Goal: Task Accomplishment & Management: Manage account settings

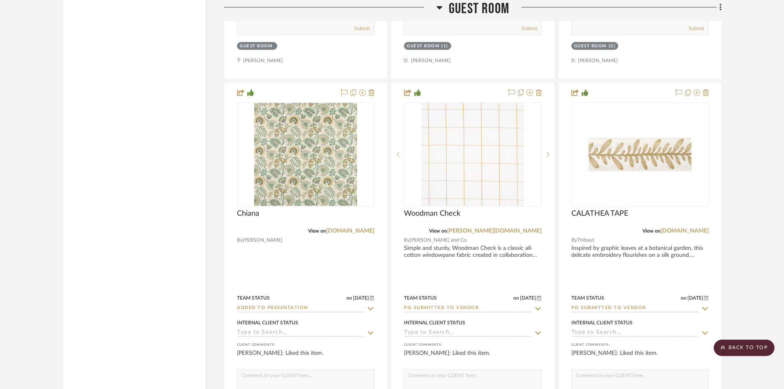
scroll to position [15507, 0]
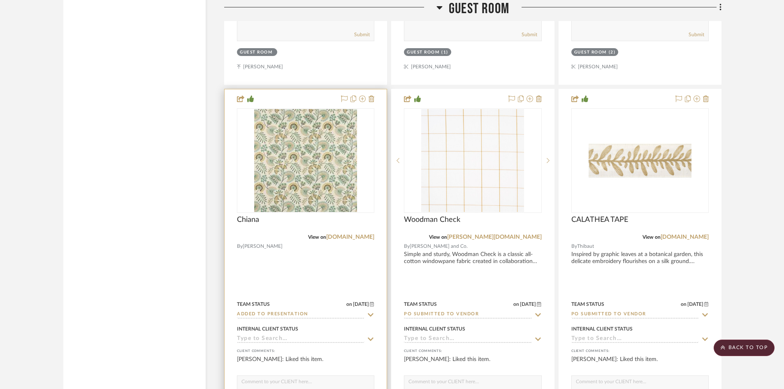
click at [315, 310] on div "Team Status on [DATE] [DATE] Added to Presentation" at bounding box center [305, 309] width 137 height 20
click at [317, 313] on input "Added to Presentation" at bounding box center [301, 315] width 128 height 8
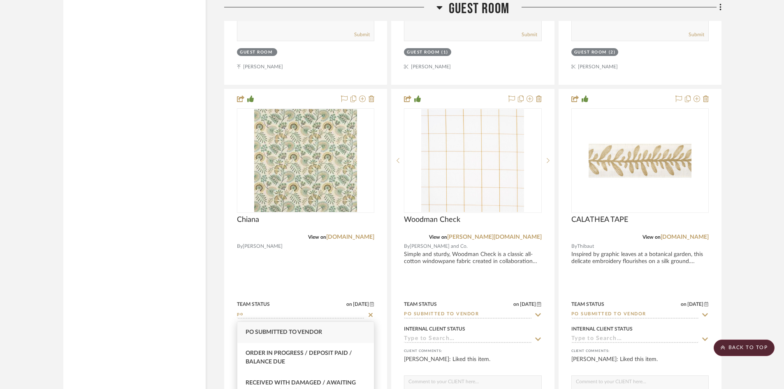
type input "po"
click at [319, 332] on span "PO Submitted to Vendor" at bounding box center [284, 332] width 77 height 6
type input "[DATE]"
type input "PO Submitted to Vendor"
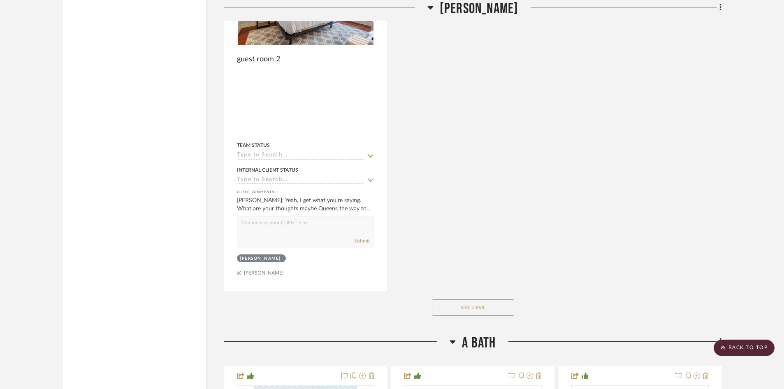
scroll to position [11681, 0]
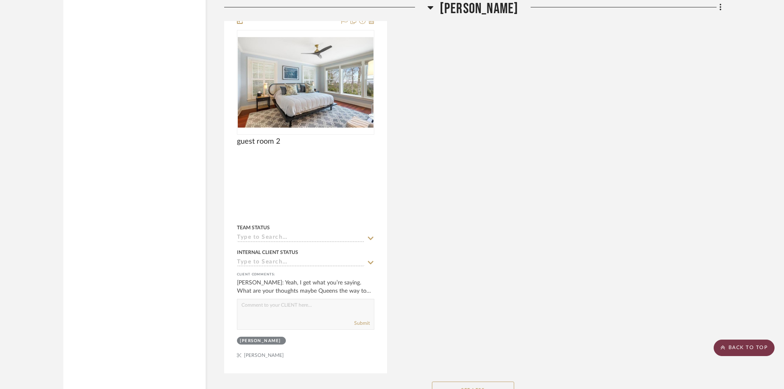
click at [747, 345] on scroll-to-top-button "BACK TO TOP" at bounding box center [744, 347] width 61 height 16
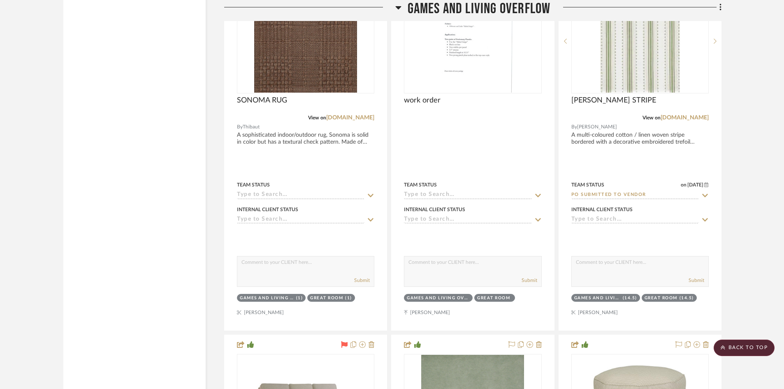
scroll to position [2486, 0]
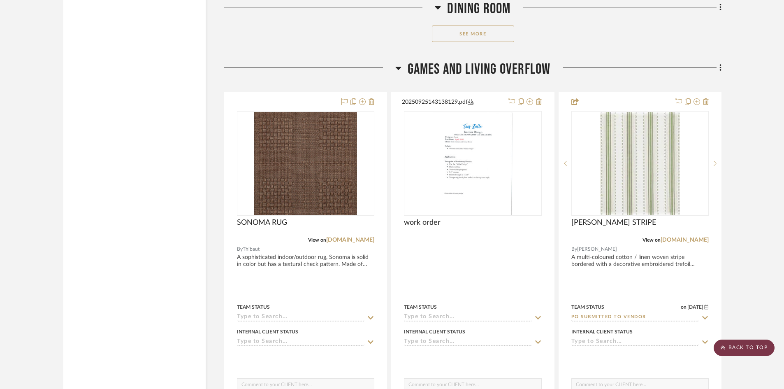
click at [737, 348] on scroll-to-top-button "BACK TO TOP" at bounding box center [744, 347] width 61 height 16
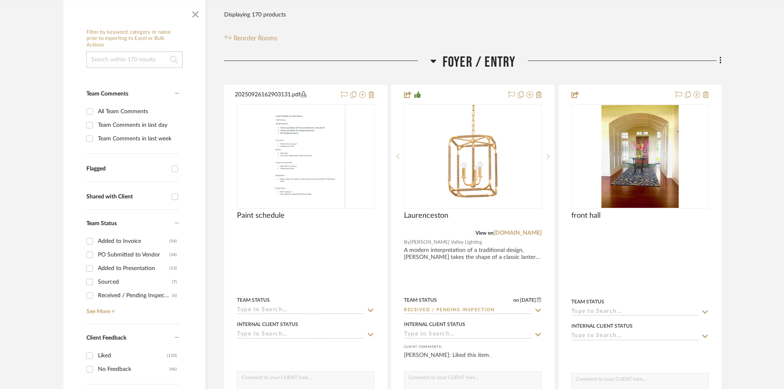
scroll to position [165, 0]
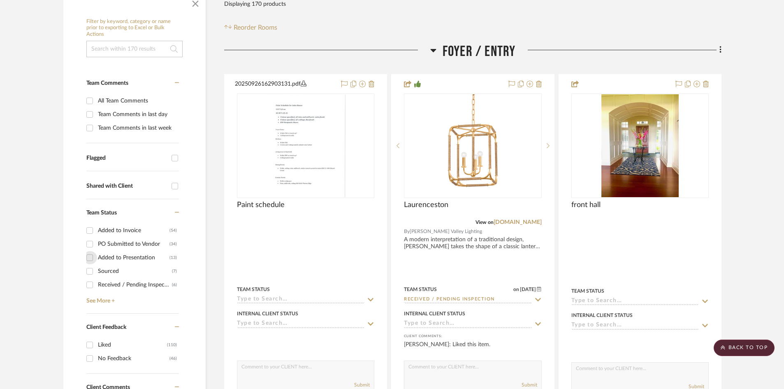
click at [91, 256] on input "Added to Presentation (13)" at bounding box center [89, 257] width 13 height 13
checkbox input "true"
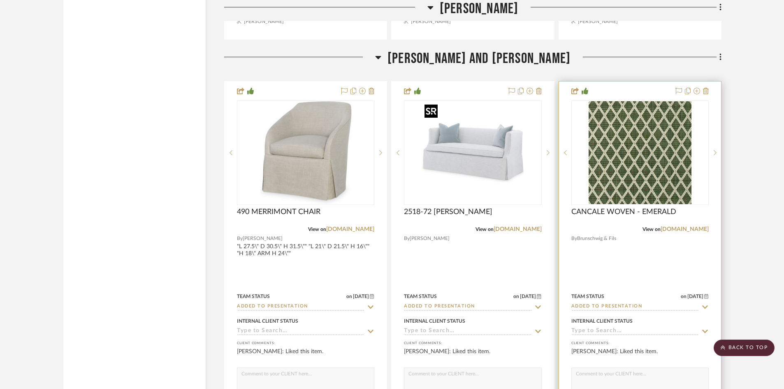
scroll to position [1751, 0]
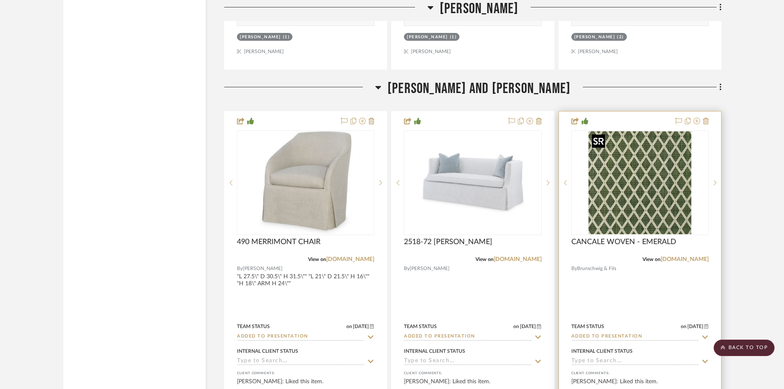
click at [634, 183] on img "0" at bounding box center [640, 182] width 103 height 103
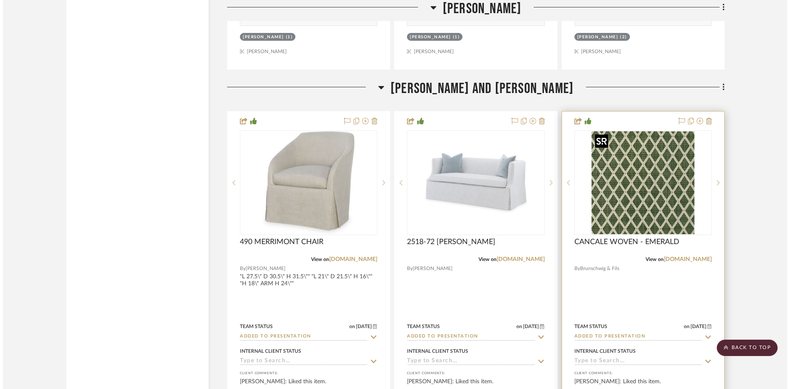
scroll to position [0, 0]
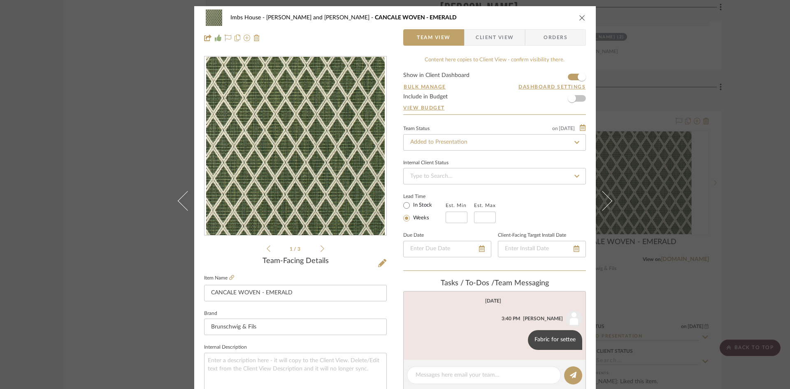
click at [580, 16] on icon "close" at bounding box center [582, 17] width 7 height 7
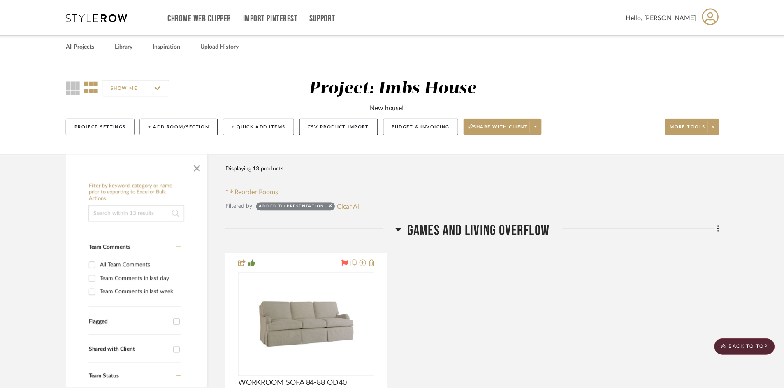
scroll to position [1751, 0]
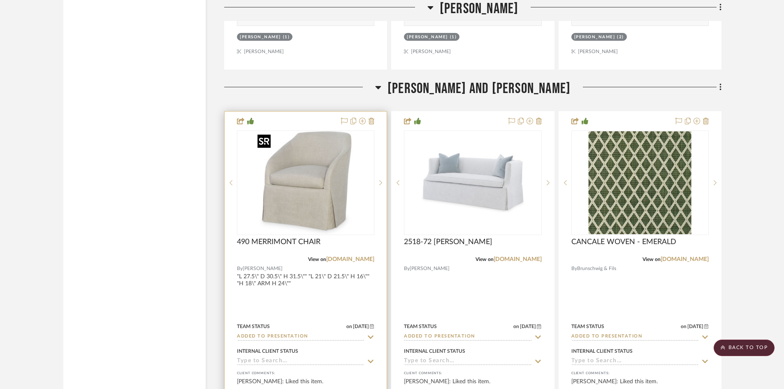
click at [322, 188] on img "0" at bounding box center [305, 182] width 103 height 103
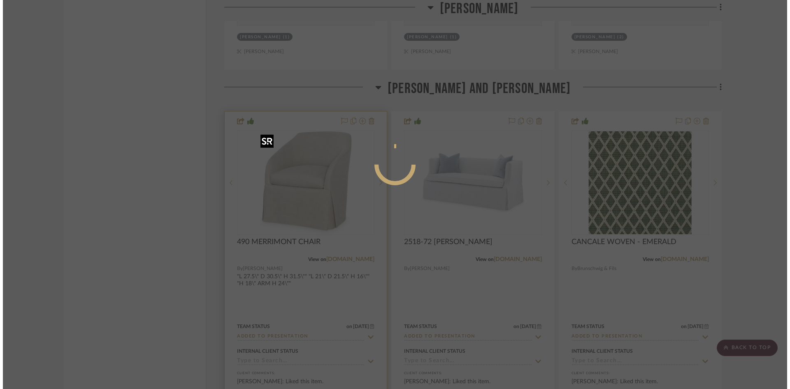
scroll to position [0, 0]
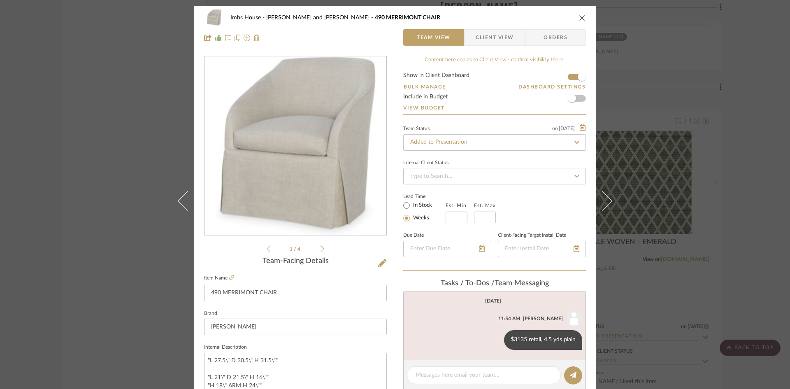
click at [580, 15] on icon "close" at bounding box center [582, 17] width 7 height 7
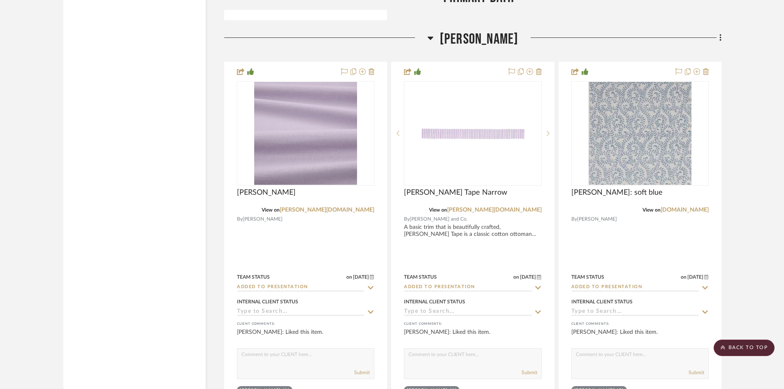
scroll to position [1217, 0]
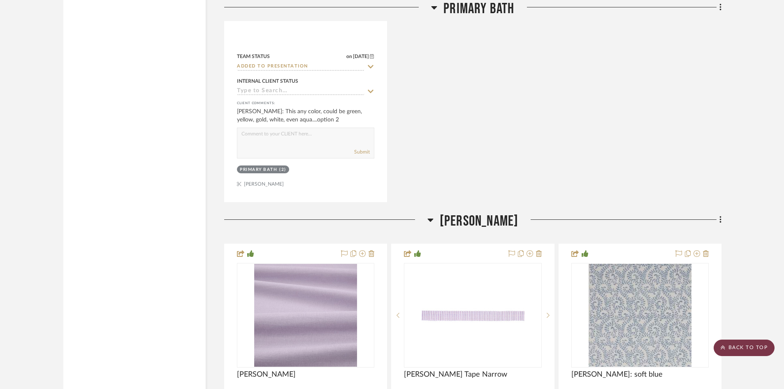
click at [750, 346] on scroll-to-top-button "BACK TO TOP" at bounding box center [744, 347] width 61 height 16
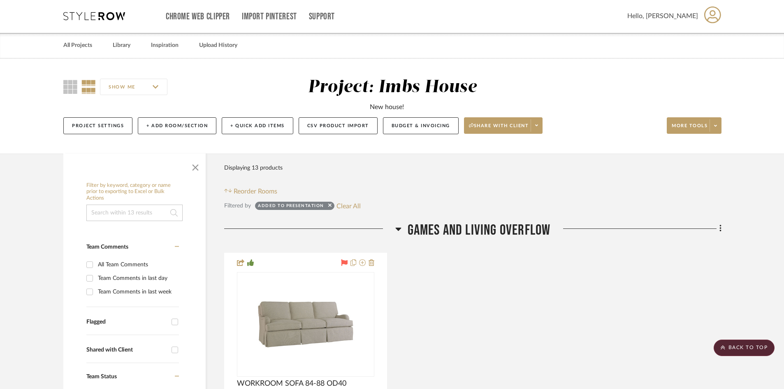
scroll to position [0, 0]
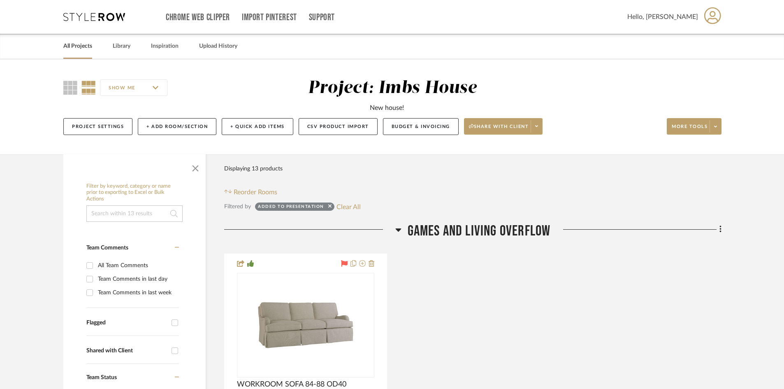
click at [79, 48] on link "All Projects" at bounding box center [77, 46] width 29 height 11
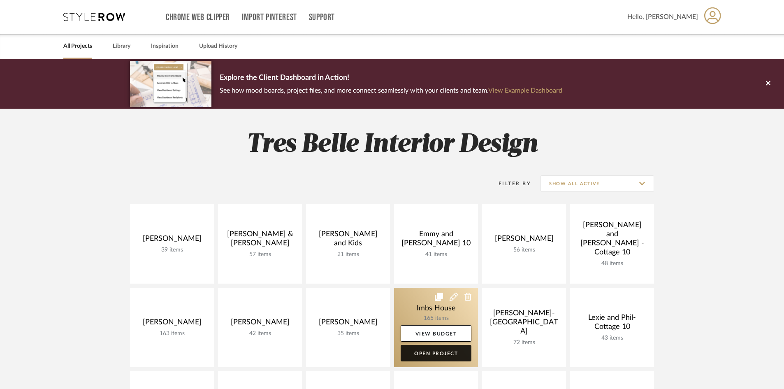
click at [452, 351] on link "Open Project" at bounding box center [436, 353] width 71 height 16
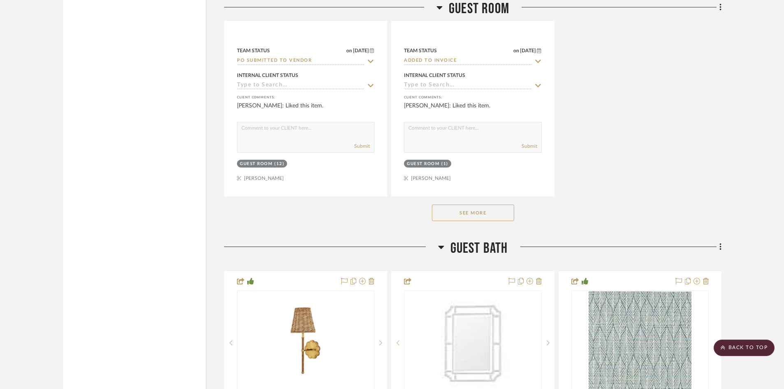
scroll to position [13203, 0]
click at [449, 209] on button "See More" at bounding box center [473, 212] width 82 height 16
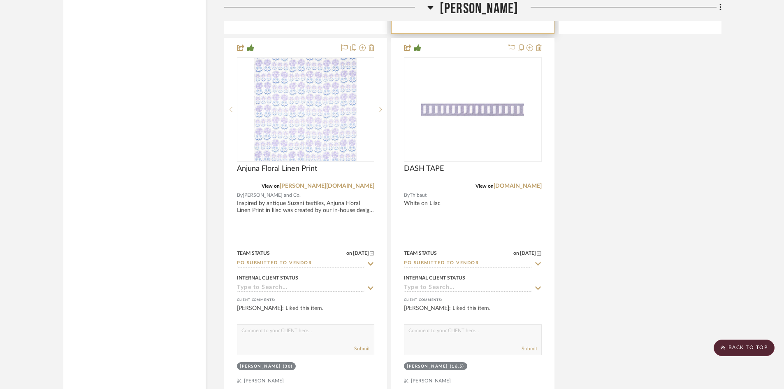
scroll to position [8802, 0]
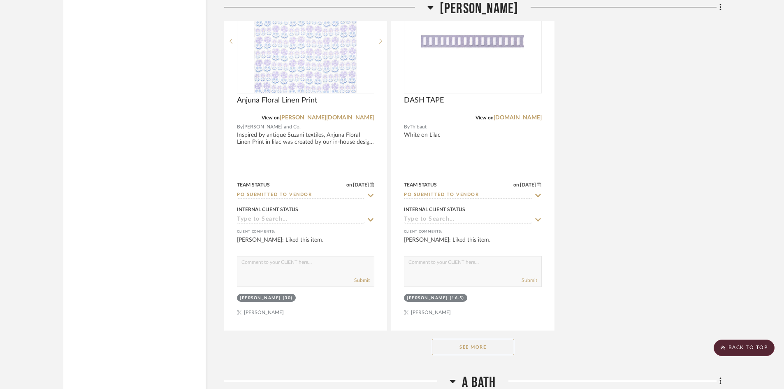
click at [496, 346] on button "See More" at bounding box center [473, 347] width 82 height 16
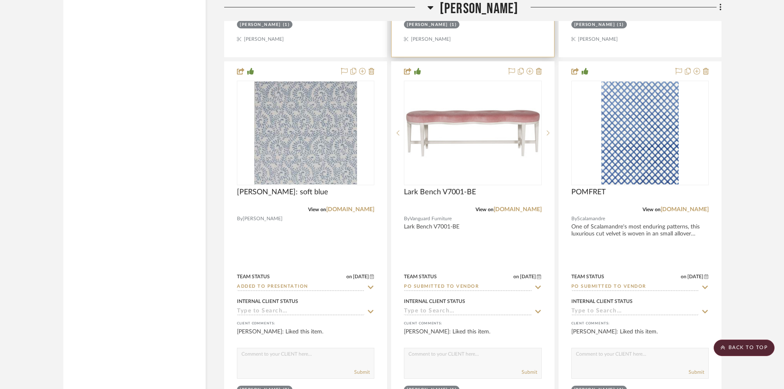
scroll to position [9543, 0]
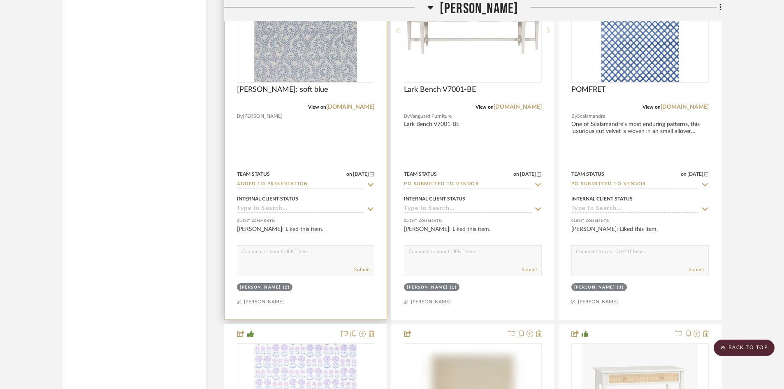
click at [295, 60] on img "0" at bounding box center [305, 30] width 103 height 103
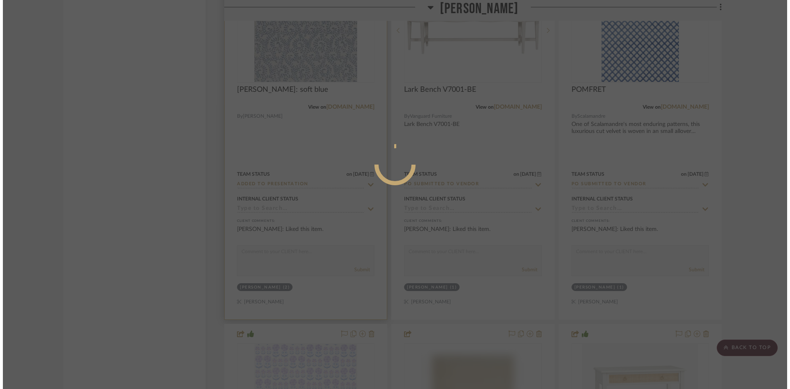
scroll to position [0, 0]
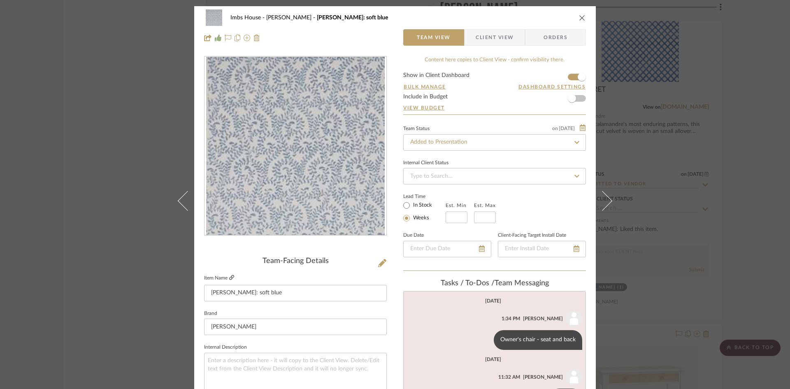
click at [229, 275] on icon at bounding box center [231, 277] width 5 height 5
click at [517, 140] on input "Added to Presentation" at bounding box center [494, 142] width 183 height 16
click at [471, 139] on input "Added to Presentation" at bounding box center [494, 142] width 183 height 16
drag, startPoint x: 471, startPoint y: 139, endPoint x: 375, endPoint y: 134, distance: 95.9
click at [375, 134] on div "Imbs House [PERSON_NAME] [PERSON_NAME]: soft blue Team View Client View Orders …" at bounding box center [394, 386] width 401 height 760
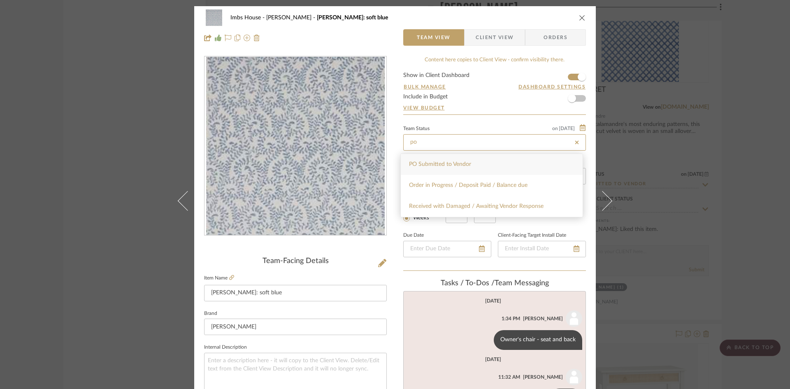
type input "po"
click at [475, 161] on div "PO Submitted to Vendor" at bounding box center [492, 164] width 182 height 21
type input "[DATE]"
type input "PO Submitted to Vendor"
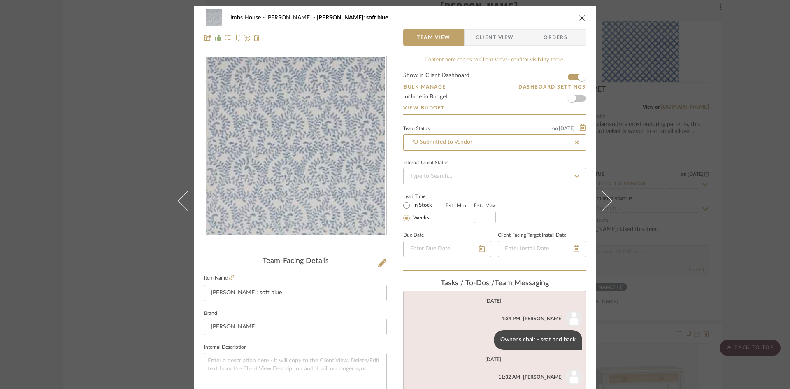
type input "[DATE]"
type input "PO Submitted to Vendor"
click at [580, 16] on icon "close" at bounding box center [582, 17] width 7 height 7
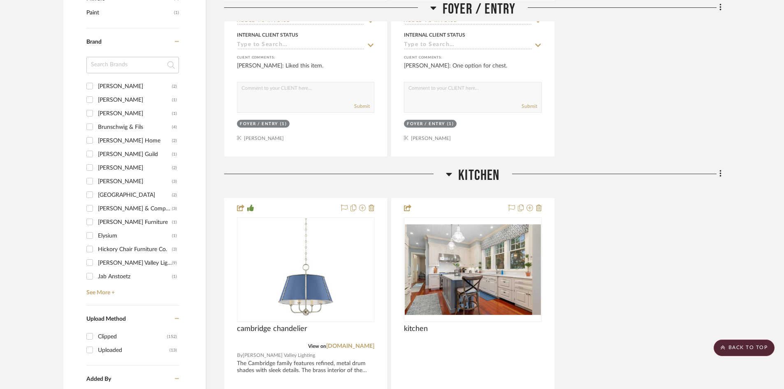
scroll to position [823, 0]
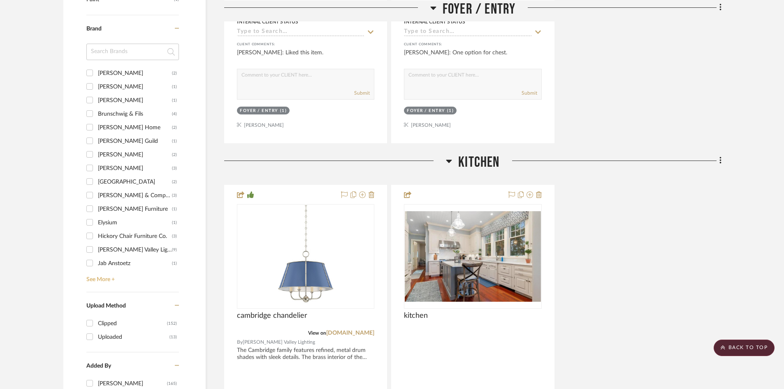
click at [105, 279] on link "See More +" at bounding box center [131, 276] width 95 height 13
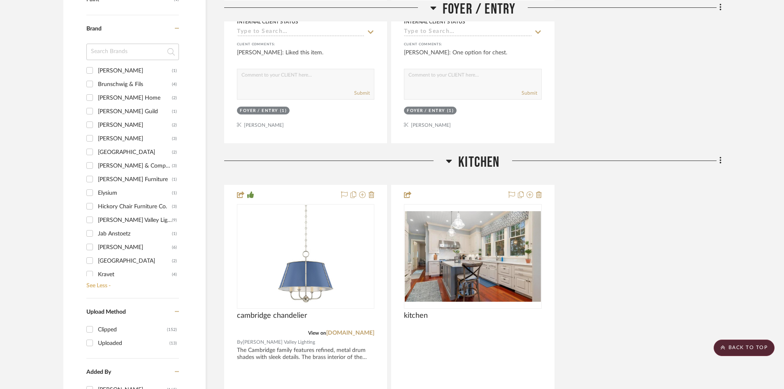
scroll to position [41, 0]
click at [92, 235] on input "[PERSON_NAME] (6)" at bounding box center [89, 235] width 13 height 13
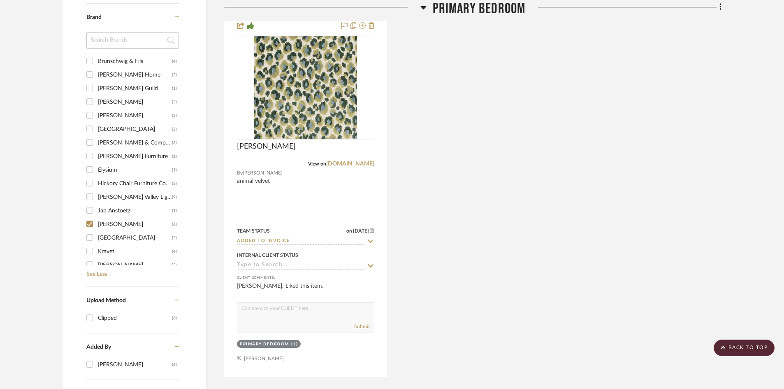
scroll to position [614, 0]
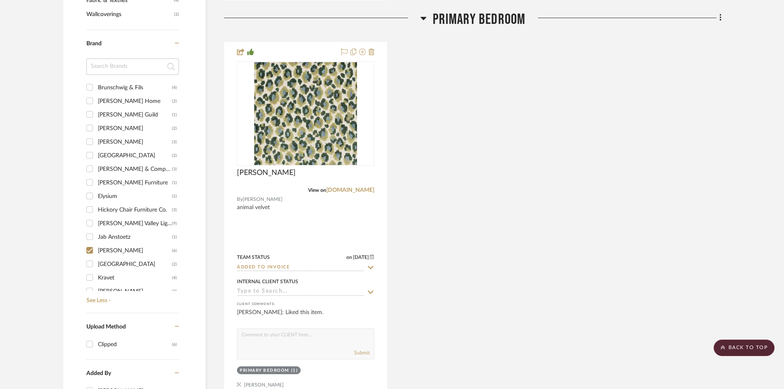
click at [89, 247] on input "[PERSON_NAME] (6)" at bounding box center [89, 250] width 13 height 13
checkbox input "false"
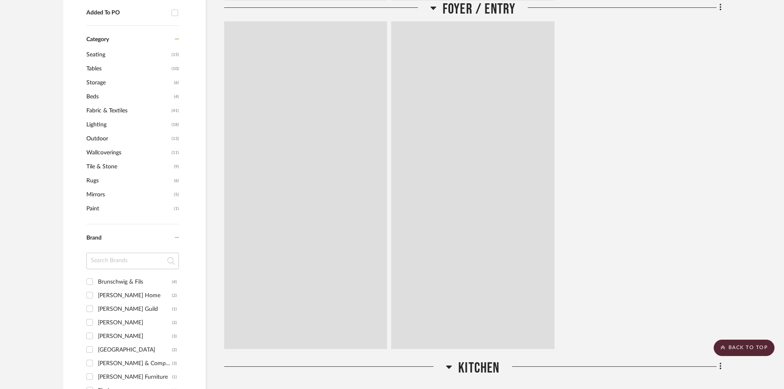
scroll to position [724, 0]
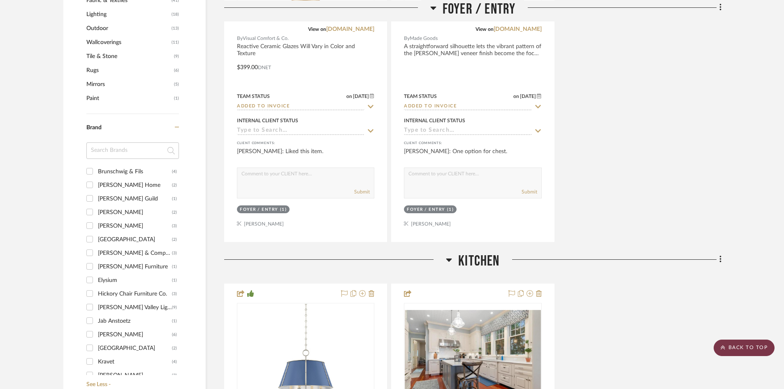
click at [736, 348] on scroll-to-top-button "BACK TO TOP" at bounding box center [744, 347] width 61 height 16
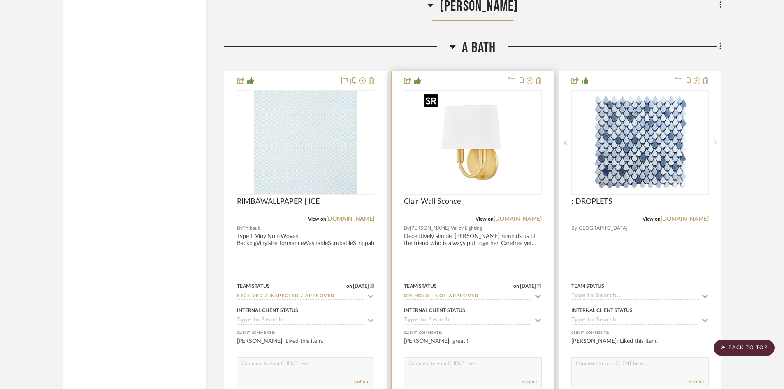
scroll to position [10612, 0]
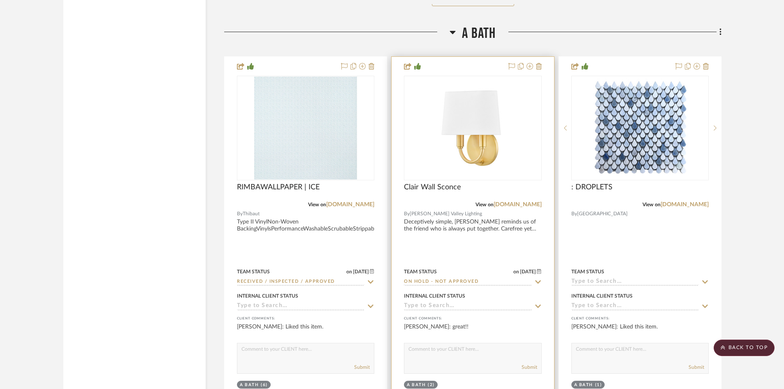
click at [487, 282] on input "On Hold - Not Approved" at bounding box center [468, 282] width 128 height 8
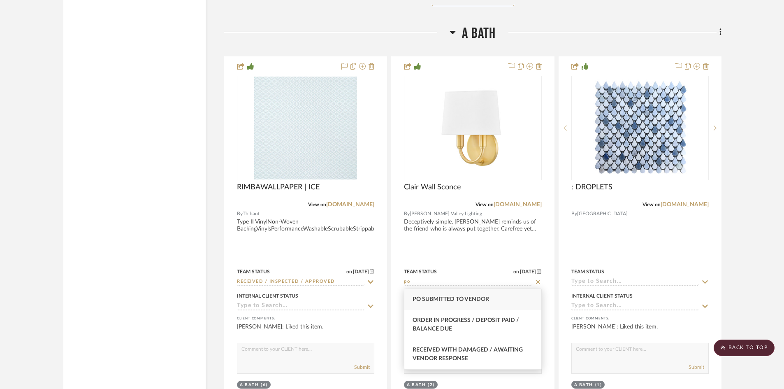
type input "po"
click at [478, 295] on div "PO Submitted to Vendor" at bounding box center [472, 299] width 137 height 21
type input "[DATE]"
type input "PO Submitted to Vendor"
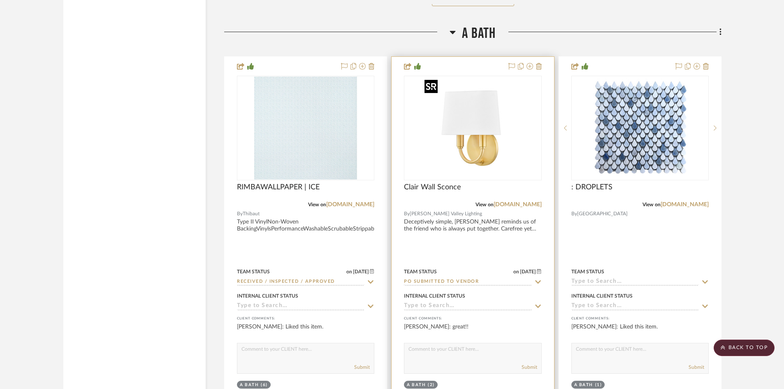
click at [480, 144] on img "0" at bounding box center [472, 128] width 103 height 103
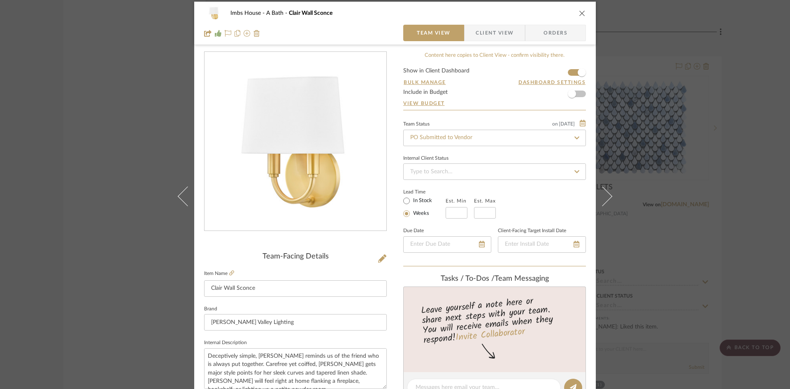
scroll to position [0, 0]
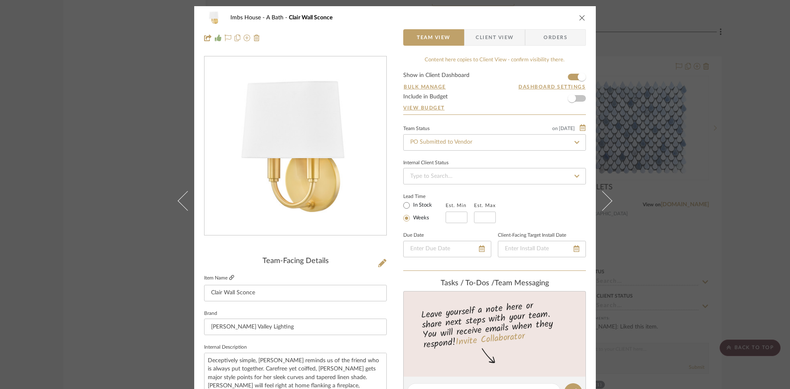
click at [229, 276] on icon at bounding box center [231, 277] width 5 height 5
click at [579, 15] on icon "close" at bounding box center [582, 17] width 7 height 7
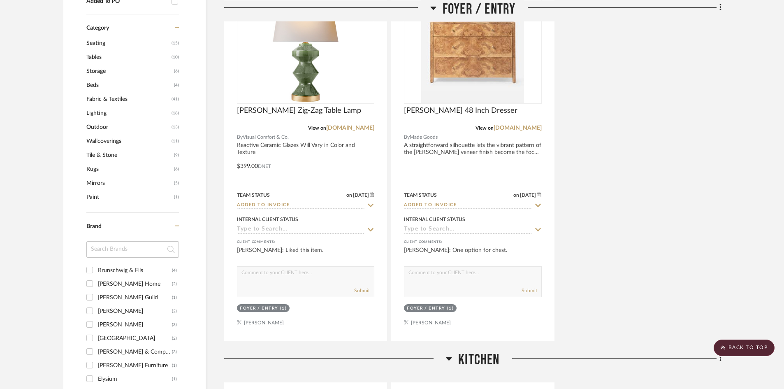
scroll to position [617, 0]
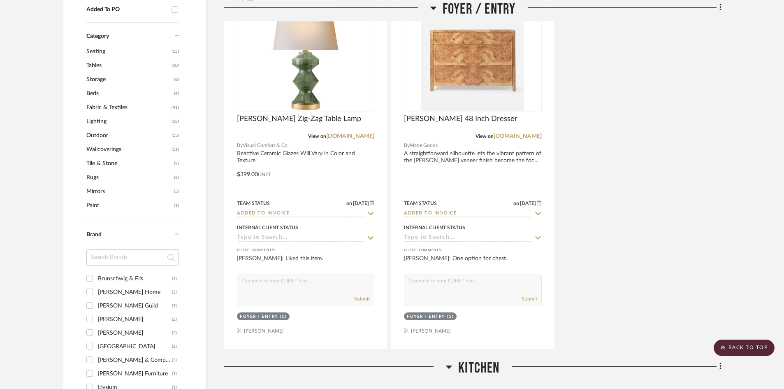
click at [100, 118] on span "Lighting" at bounding box center [127, 121] width 83 height 14
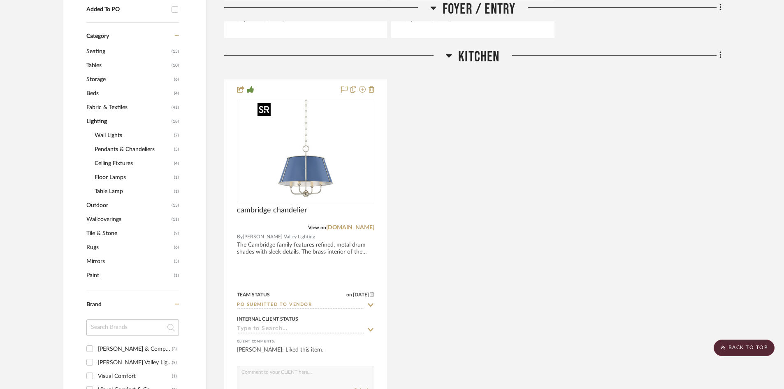
scroll to position [0, 0]
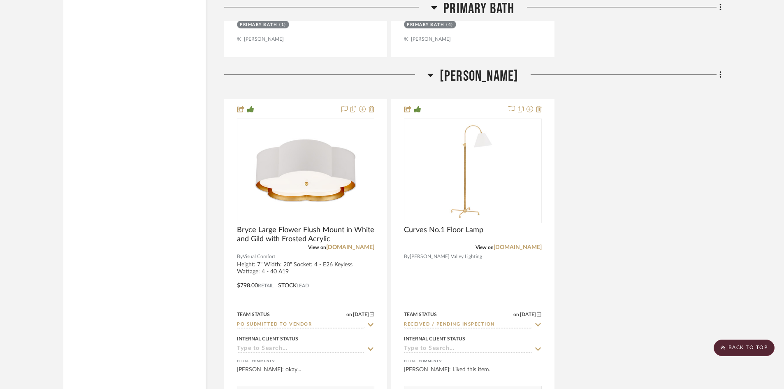
scroll to position [2180, 0]
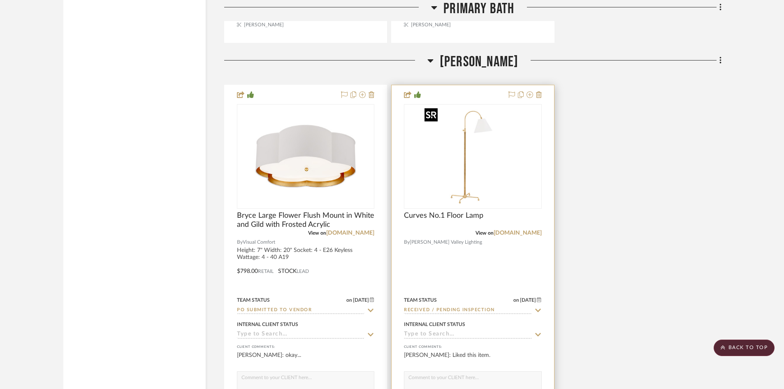
click at [463, 187] on img "0" at bounding box center [472, 156] width 103 height 103
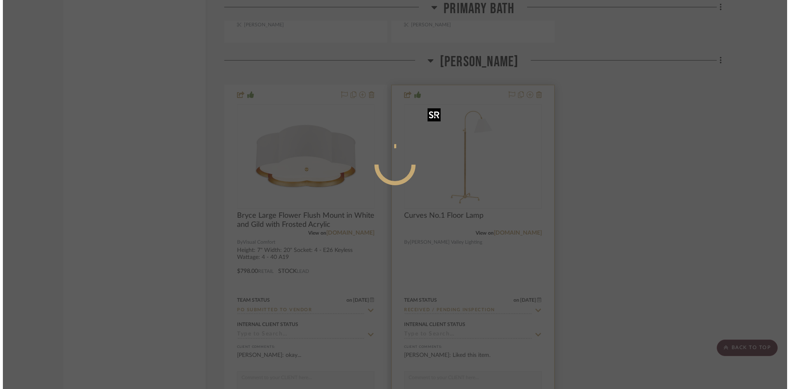
scroll to position [0, 0]
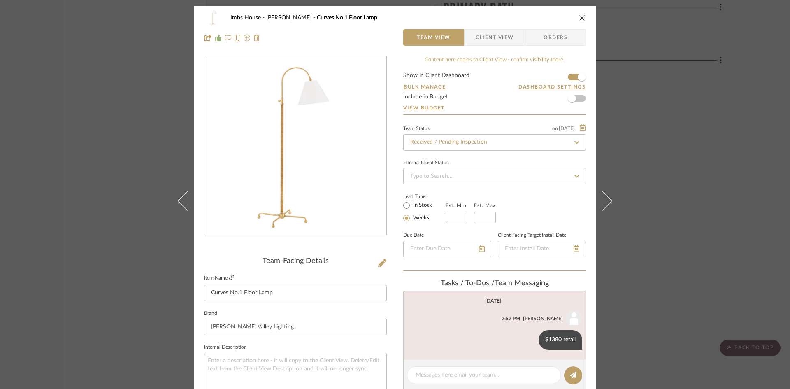
click at [229, 274] on link at bounding box center [231, 277] width 5 height 7
click at [581, 16] on icon "close" at bounding box center [582, 17] width 7 height 7
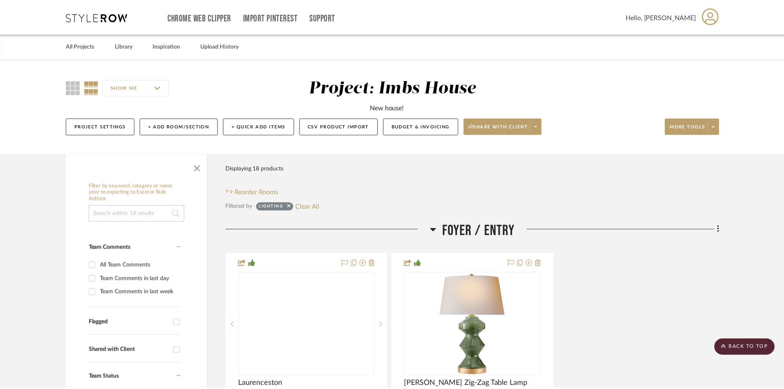
scroll to position [2180, 0]
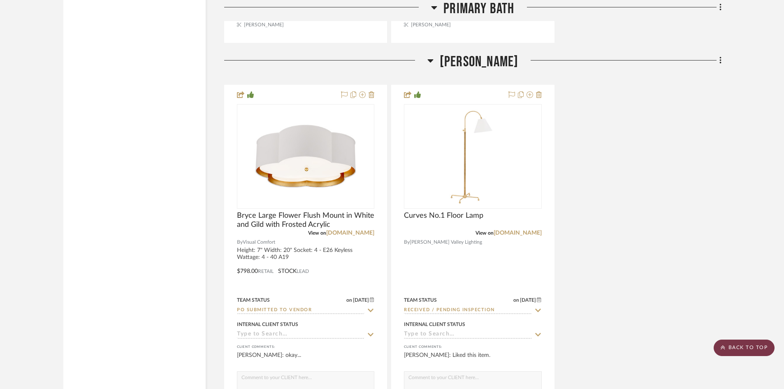
click at [742, 348] on scroll-to-top-button "BACK TO TOP" at bounding box center [744, 347] width 61 height 16
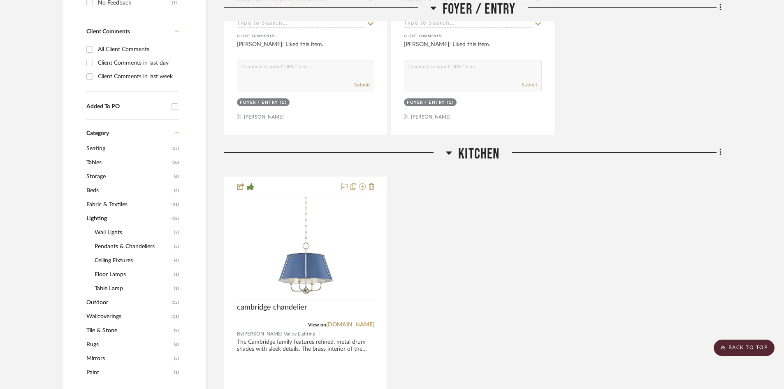
scroll to position [494, 0]
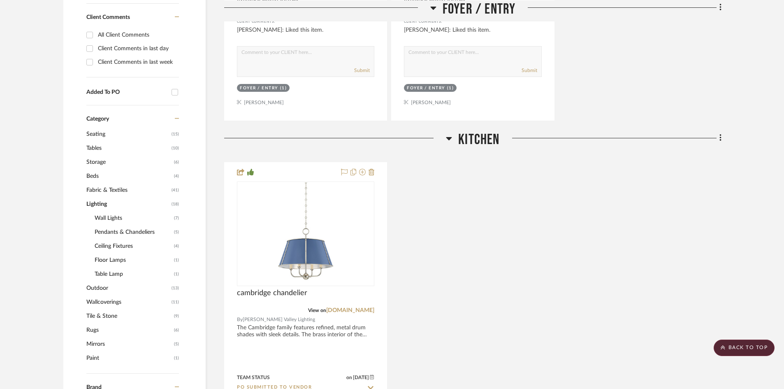
click at [93, 203] on span "Lighting" at bounding box center [127, 204] width 83 height 14
click at [104, 117] on span "Category" at bounding box center [97, 119] width 23 height 7
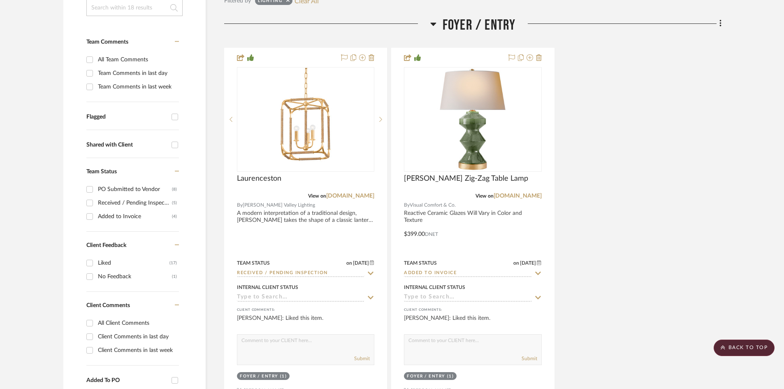
scroll to position [41, 0]
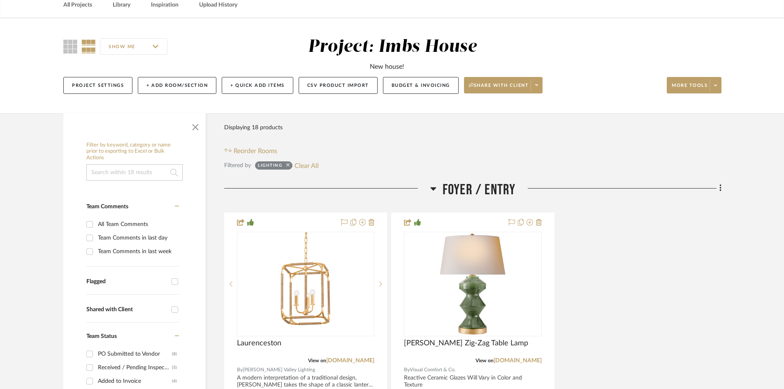
click at [289, 163] on icon at bounding box center [287, 164] width 3 height 5
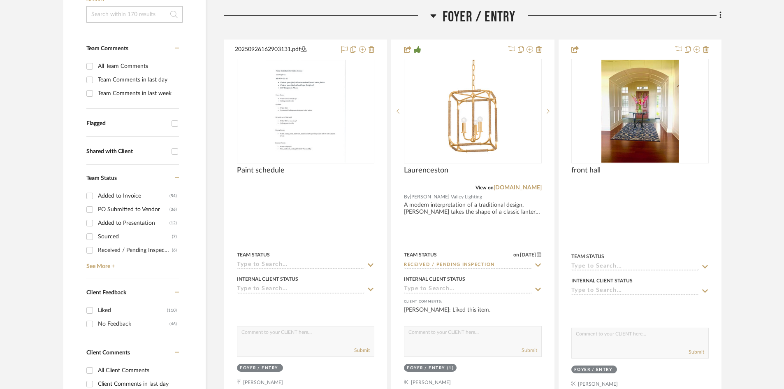
scroll to position [206, 0]
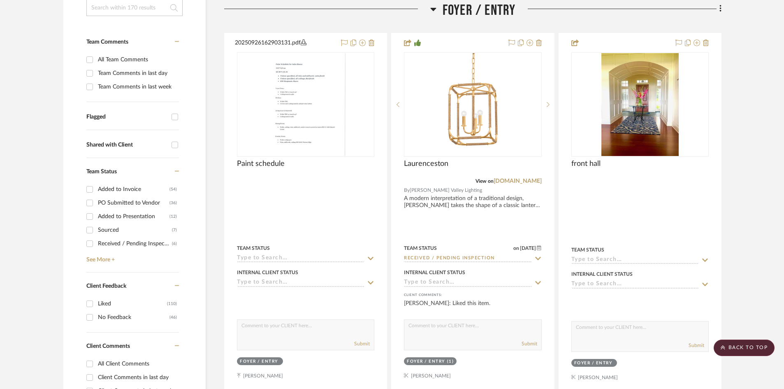
click at [90, 216] on input "Added to Presentation (12)" at bounding box center [89, 216] width 13 height 13
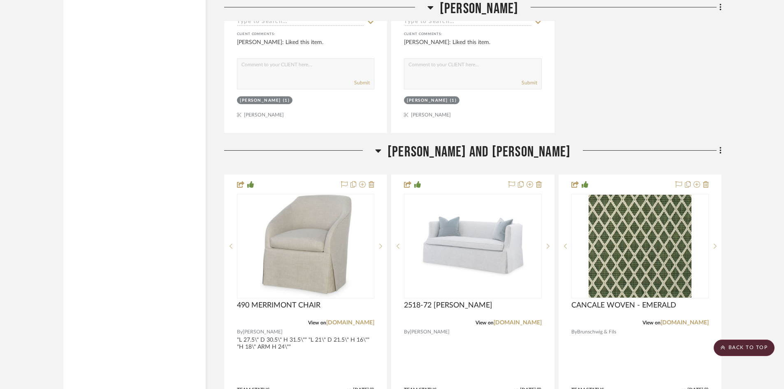
scroll to position [1686, 0]
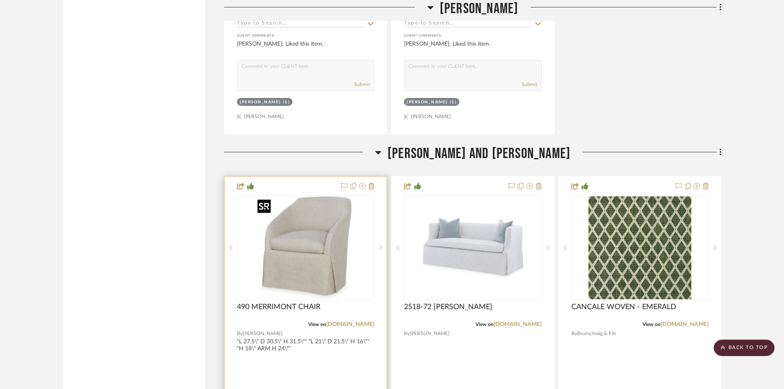
click at [303, 274] on img "0" at bounding box center [305, 247] width 103 height 103
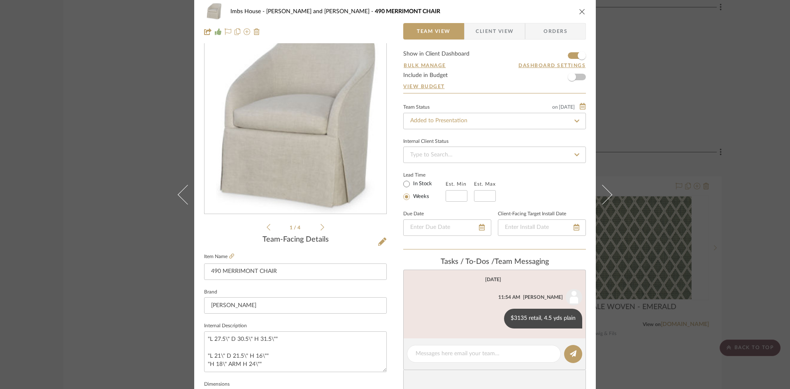
scroll to position [0, 0]
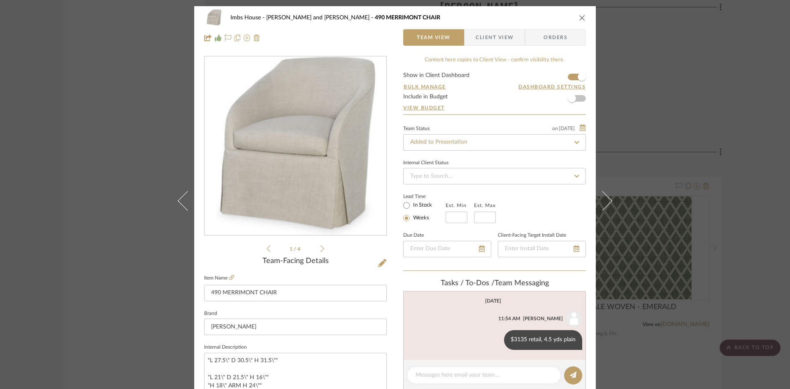
click at [580, 16] on icon "close" at bounding box center [582, 17] width 7 height 7
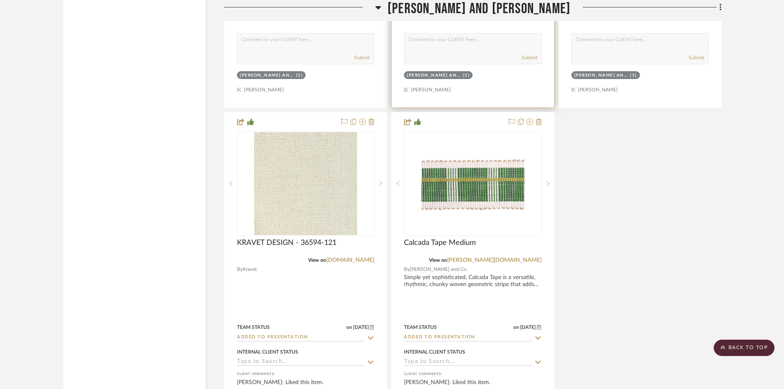
scroll to position [2139, 0]
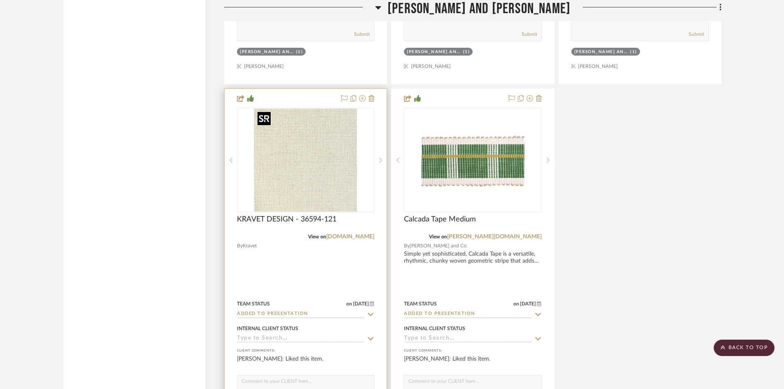
click at [301, 195] on img "0" at bounding box center [305, 160] width 103 height 103
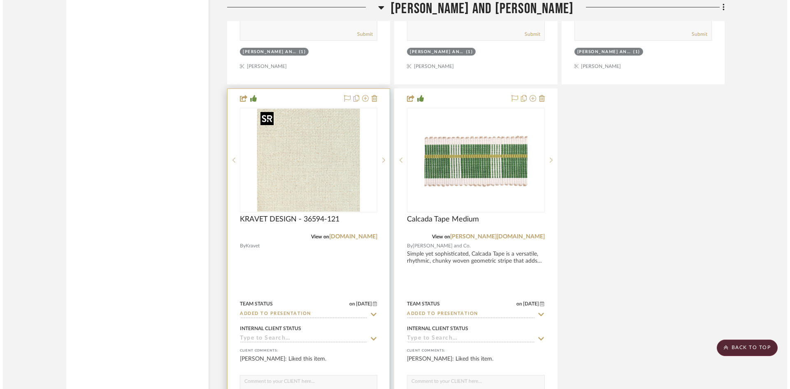
scroll to position [0, 0]
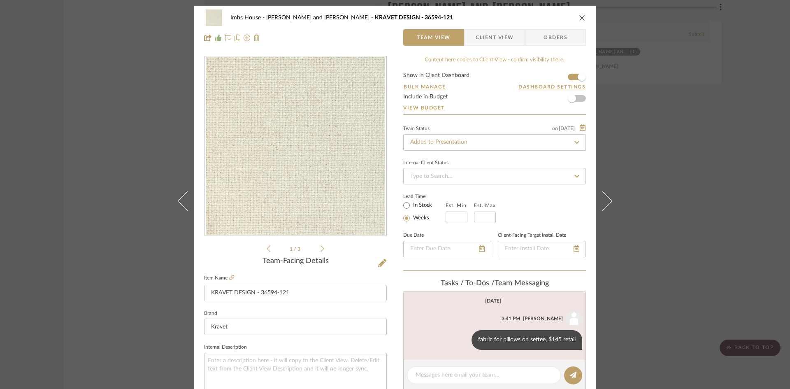
click at [579, 17] on icon "close" at bounding box center [582, 17] width 7 height 7
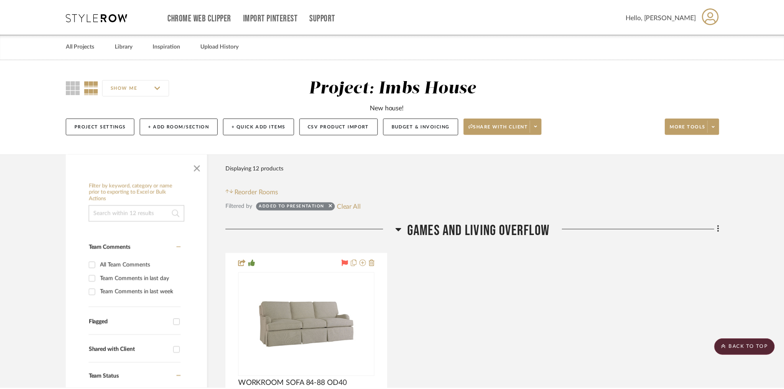
scroll to position [2139, 0]
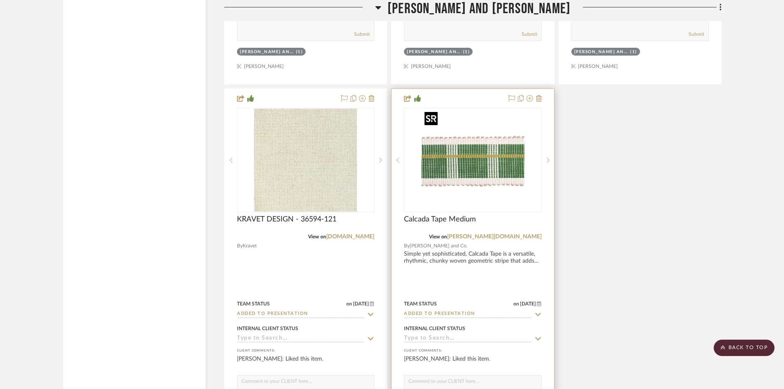
click at [469, 179] on img "0" at bounding box center [472, 160] width 103 height 103
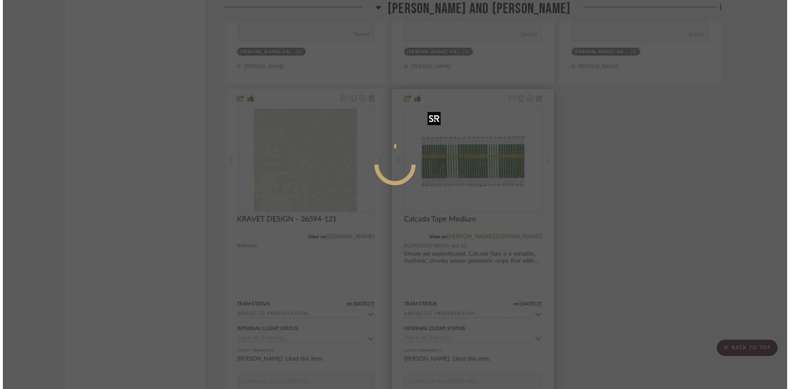
scroll to position [0, 0]
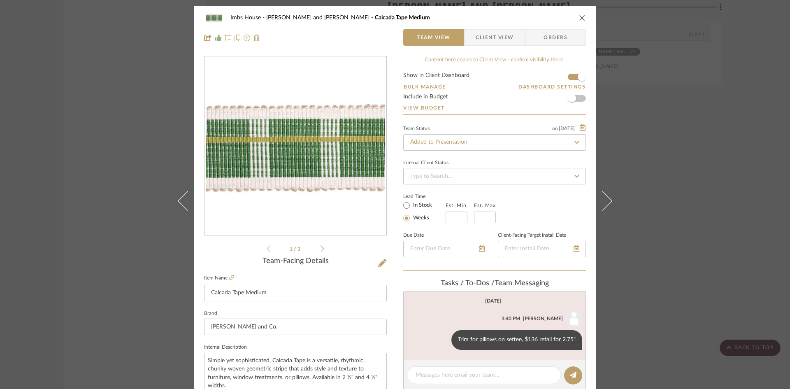
click at [582, 15] on icon "close" at bounding box center [582, 17] width 7 height 7
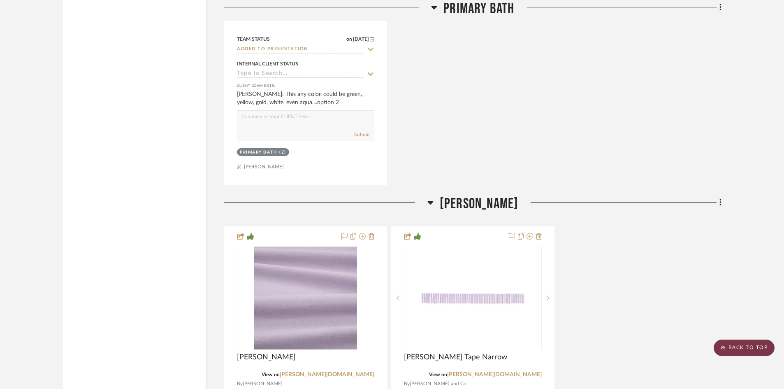
click at [744, 342] on scroll-to-top-button "BACK TO TOP" at bounding box center [744, 347] width 61 height 16
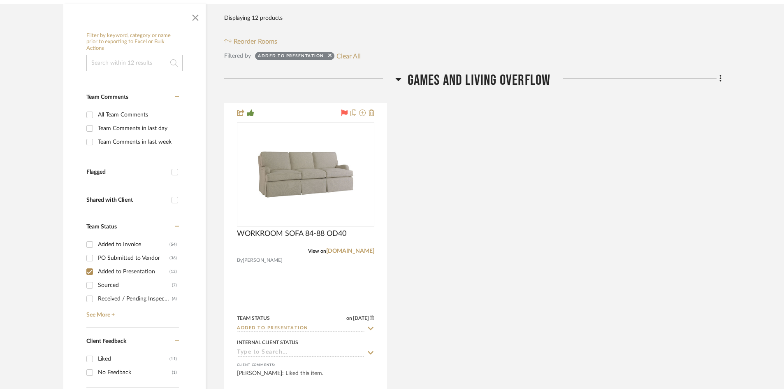
scroll to position [41, 0]
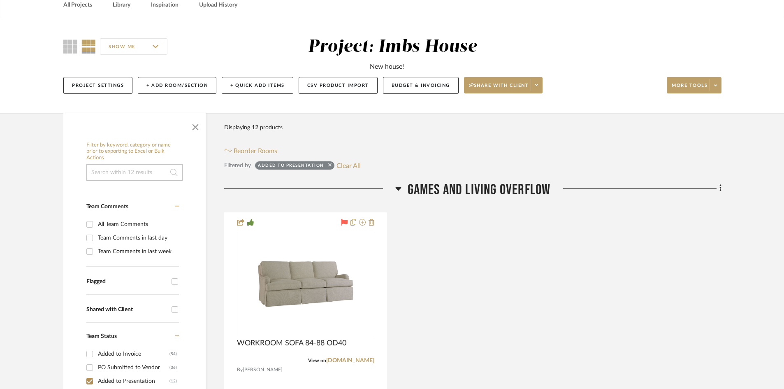
click at [330, 164] on icon at bounding box center [329, 164] width 3 height 3
checkbox input "false"
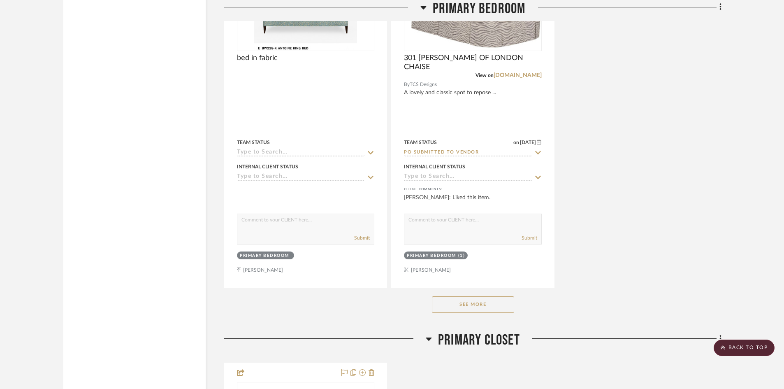
scroll to position [6169, 0]
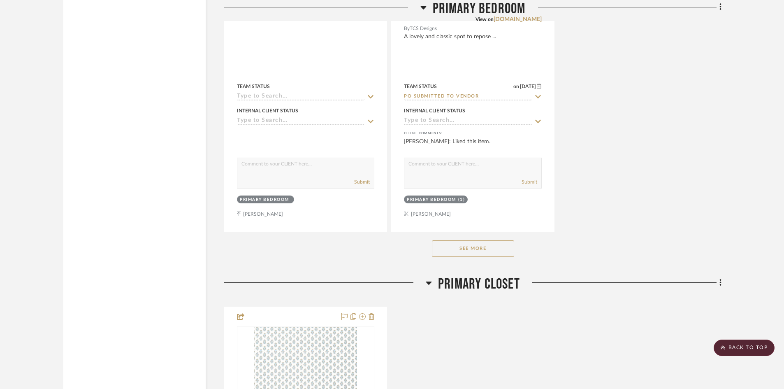
click at [453, 249] on button "See More" at bounding box center [473, 248] width 82 height 16
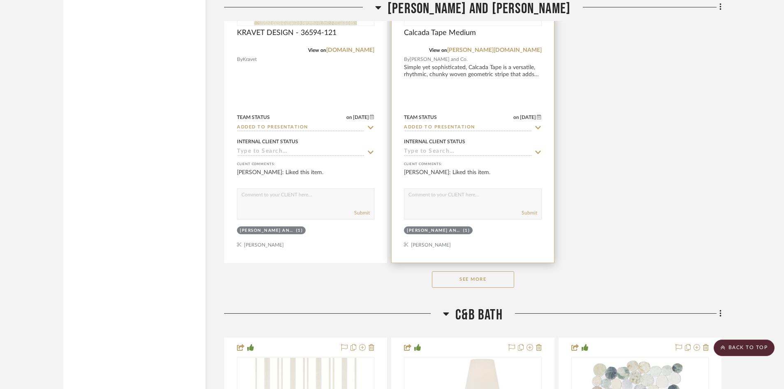
scroll to position [13737, 0]
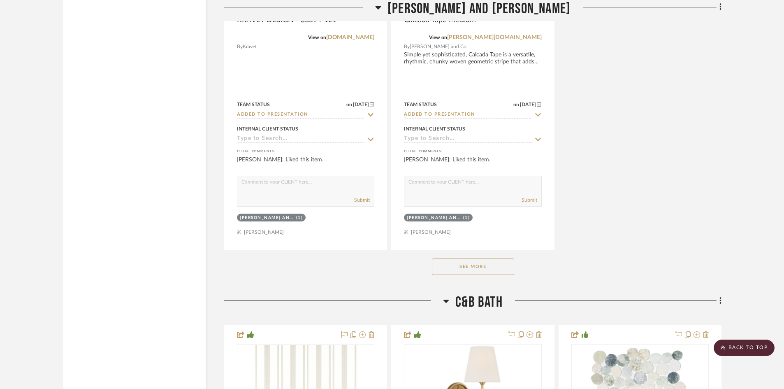
click at [476, 261] on button "See More" at bounding box center [473, 266] width 82 height 16
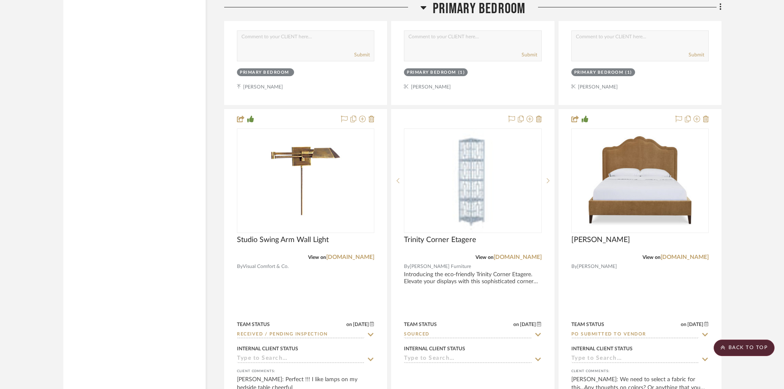
scroll to position [5552, 0]
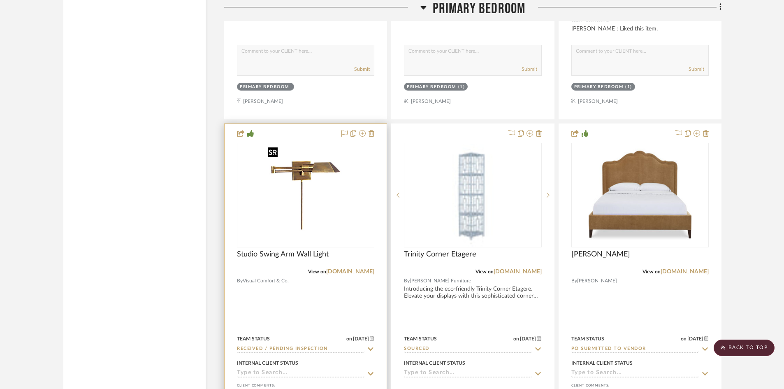
click at [296, 196] on img "0" at bounding box center [305, 195] width 82 height 103
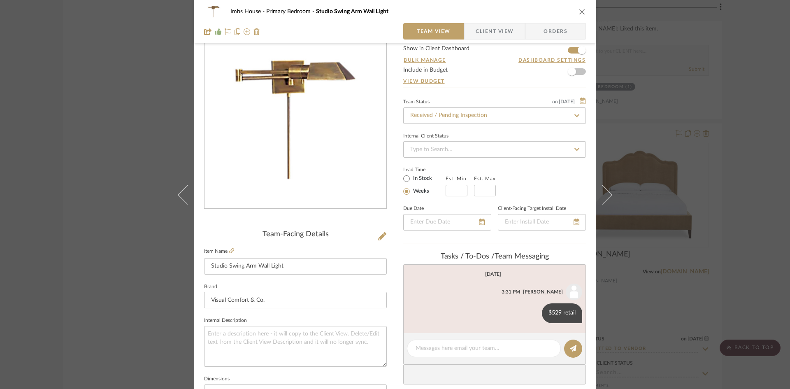
scroll to position [41, 0]
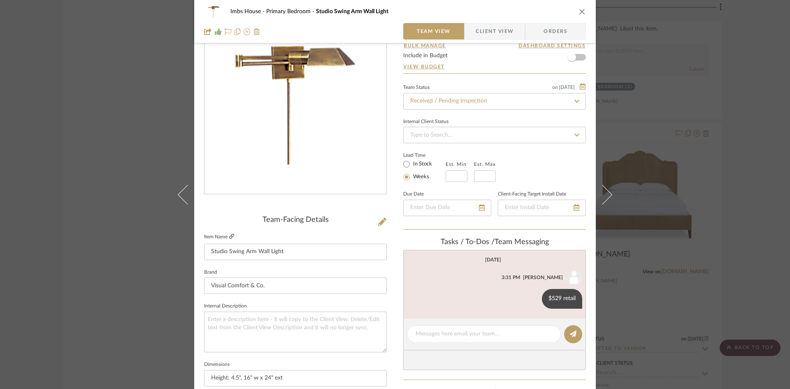
click at [229, 234] on icon at bounding box center [231, 236] width 5 height 5
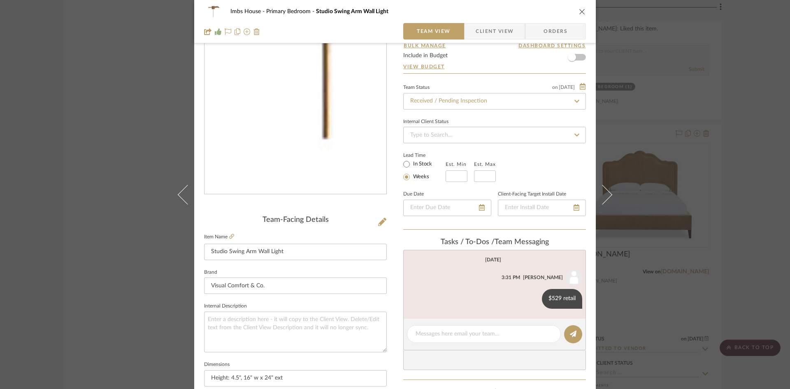
scroll to position [0, 0]
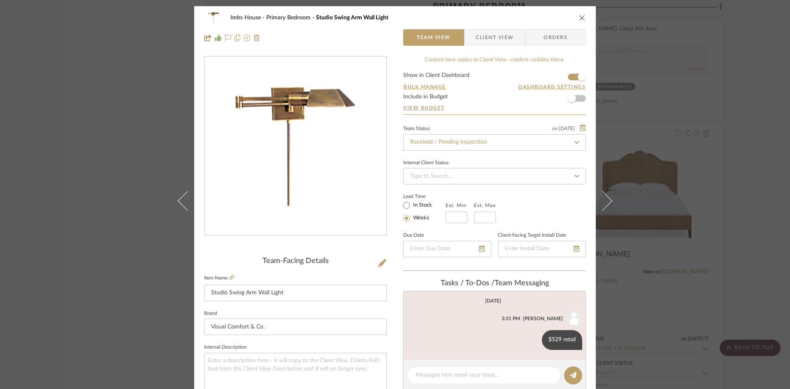
click at [581, 16] on icon "close" at bounding box center [582, 17] width 7 height 7
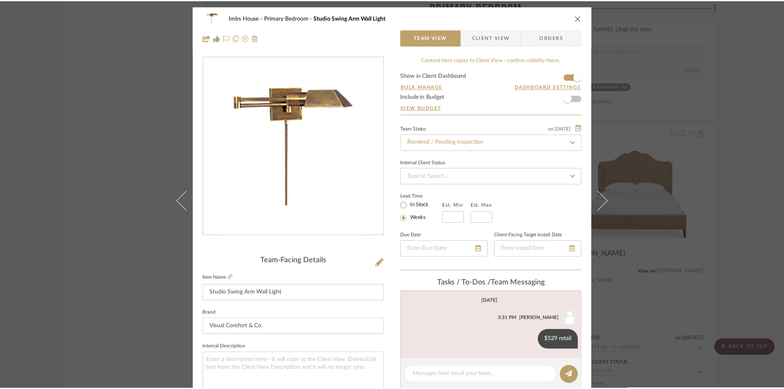
scroll to position [5552, 0]
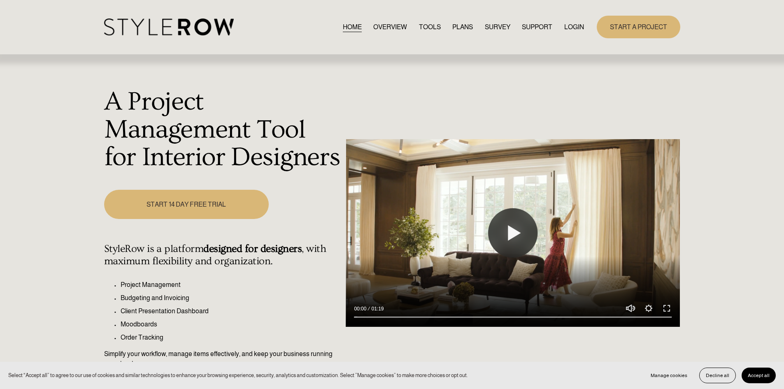
click at [572, 24] on link "LOGIN" at bounding box center [574, 26] width 20 height 11
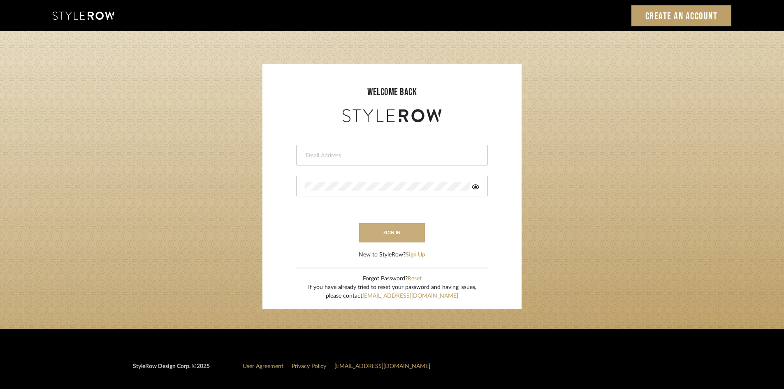
type input "carrie@tresbelleinteriors.com"
click at [401, 234] on button "sign in" at bounding box center [392, 232] width 66 height 19
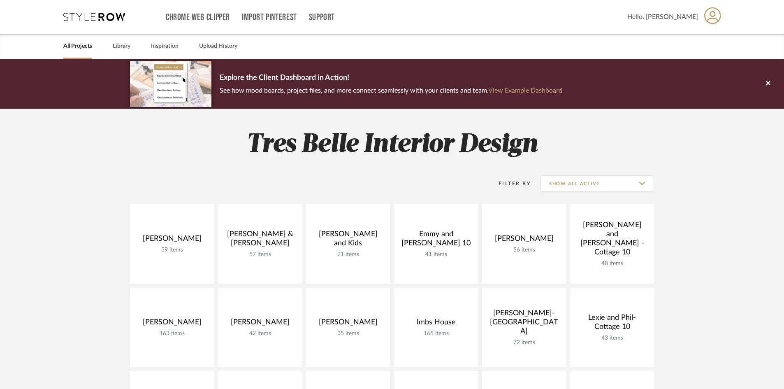
scroll to position [41, 0]
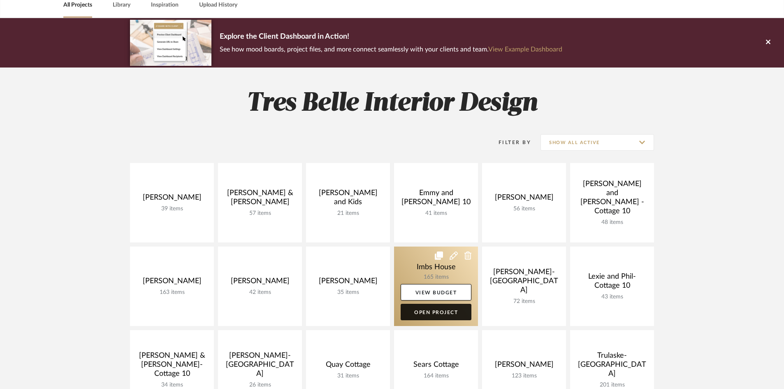
click at [445, 309] on link "Open Project" at bounding box center [436, 312] width 71 height 16
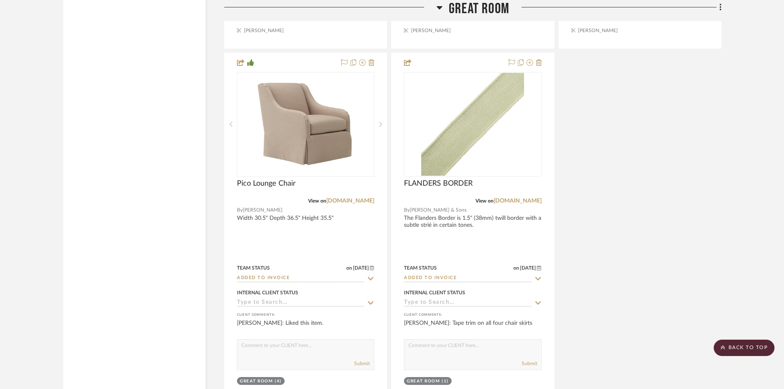
scroll to position [4524, 0]
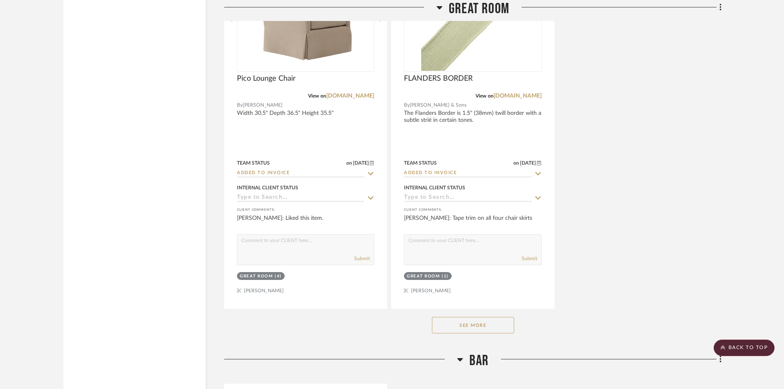
click at [471, 322] on button "See More" at bounding box center [473, 325] width 82 height 16
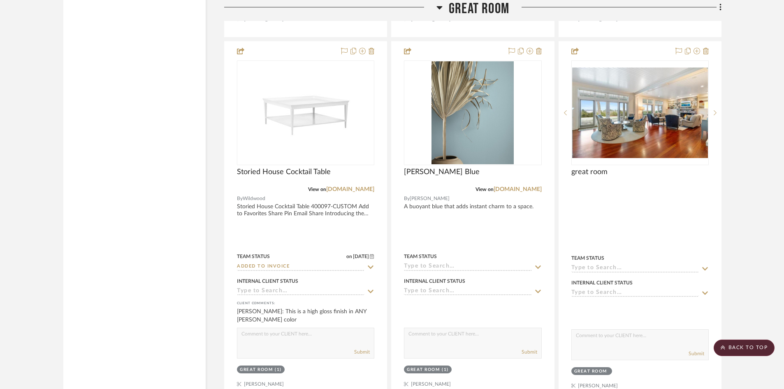
scroll to position [5018, 0]
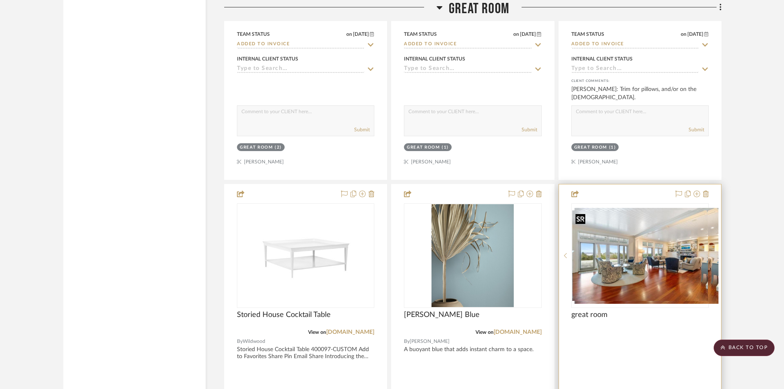
click at [659, 261] on img "0" at bounding box center [646, 256] width 144 height 96
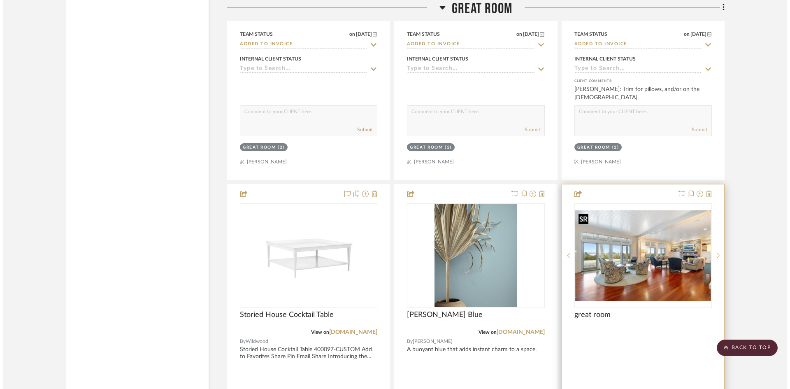
scroll to position [0, 0]
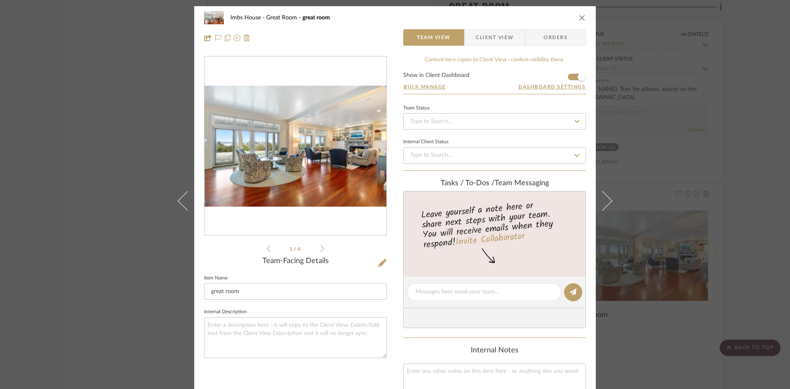
click at [580, 15] on icon "close" at bounding box center [582, 17] width 7 height 7
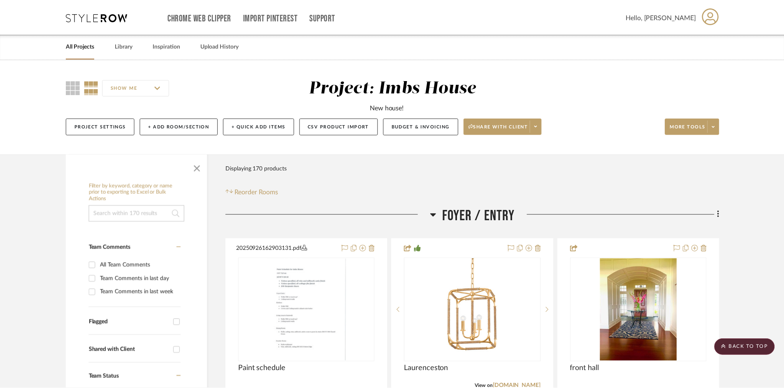
scroll to position [5018, 0]
